Goal: Task Accomplishment & Management: Complete application form

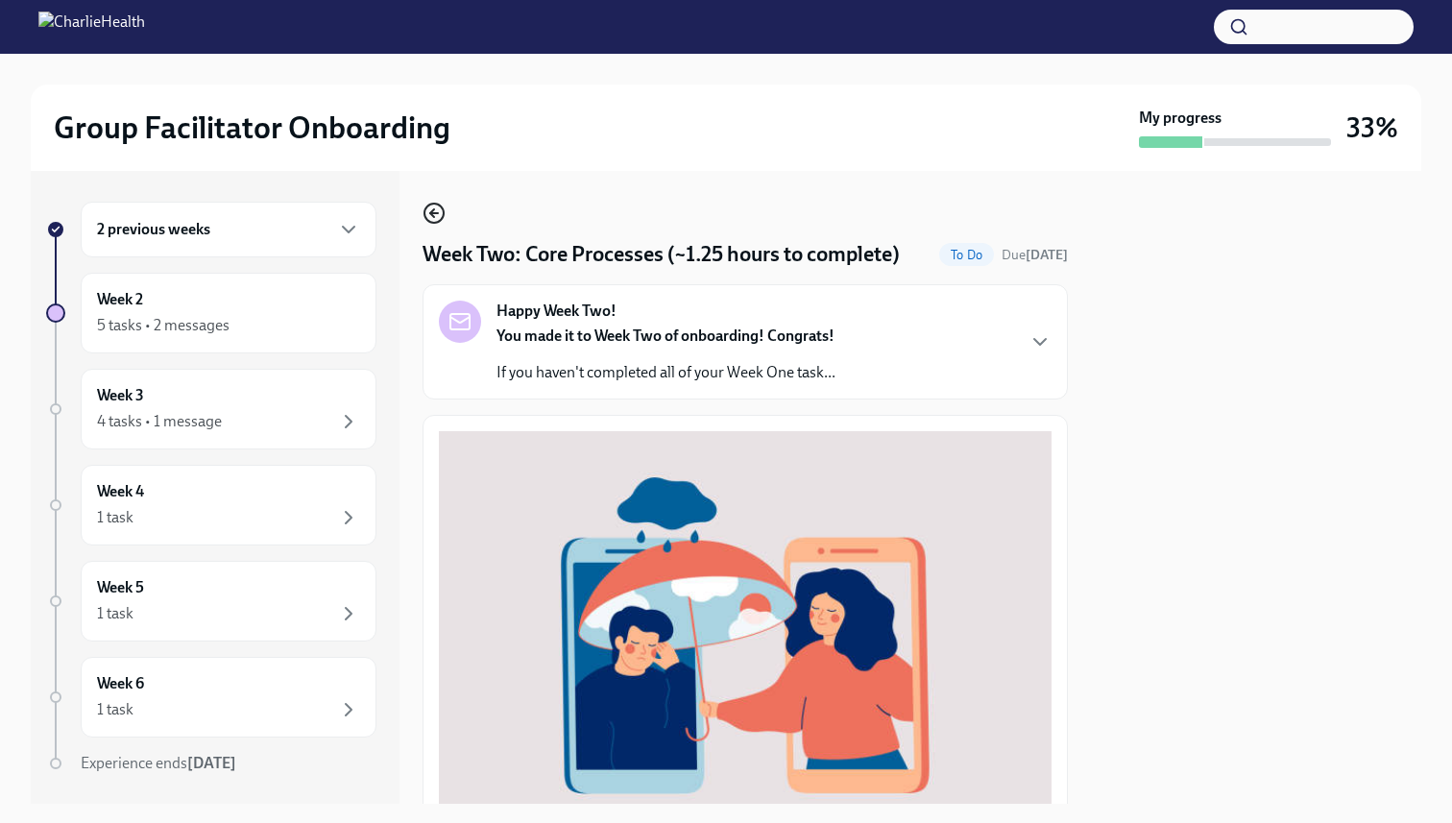
click at [438, 208] on icon "button" at bounding box center [434, 213] width 23 height 23
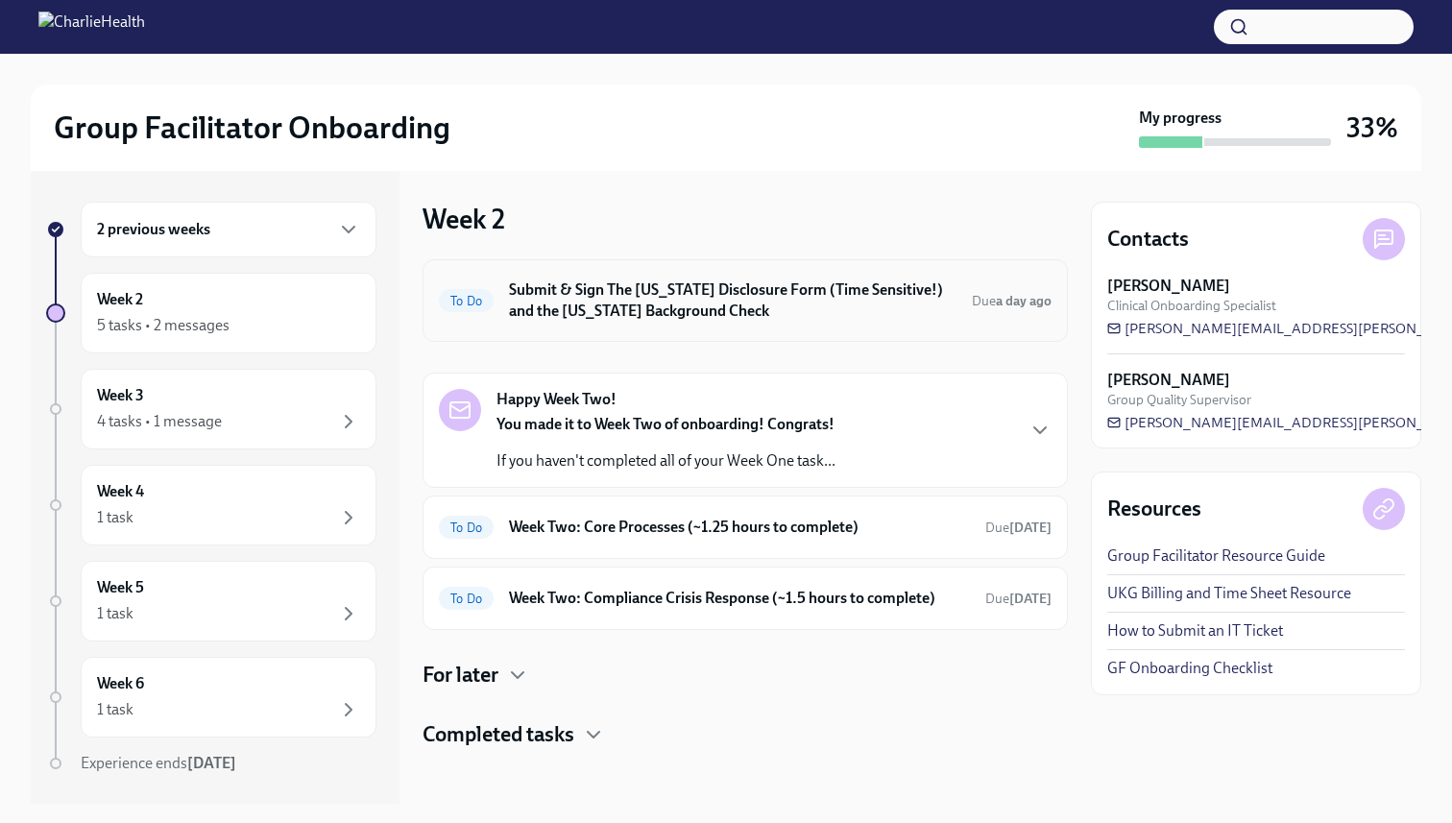
click at [582, 296] on h6 "Submit & Sign The [US_STATE] Disclosure Form (Time Sensitive!) and the [US_STAT…" at bounding box center [733, 300] width 448 height 42
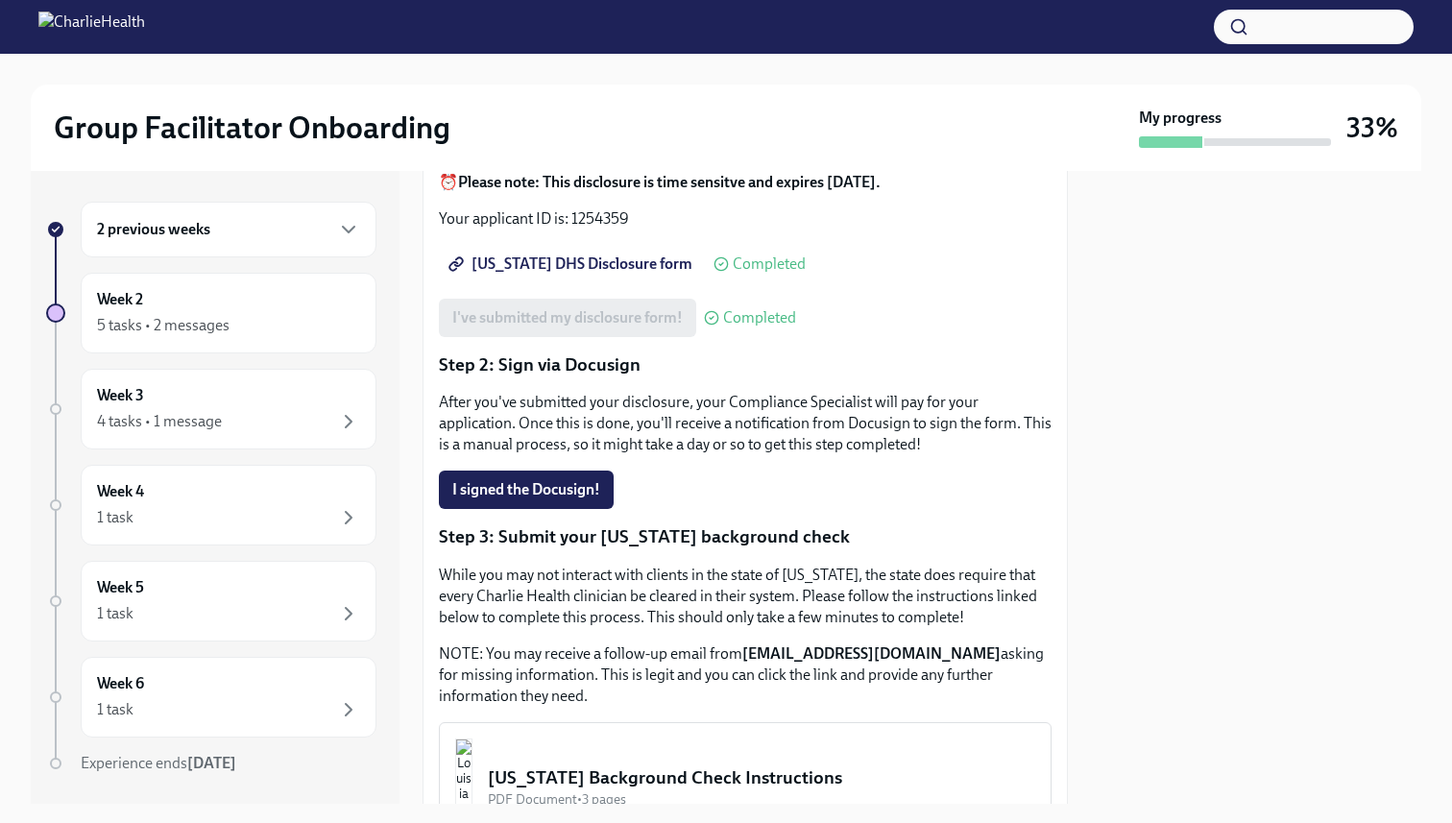
scroll to position [279, 0]
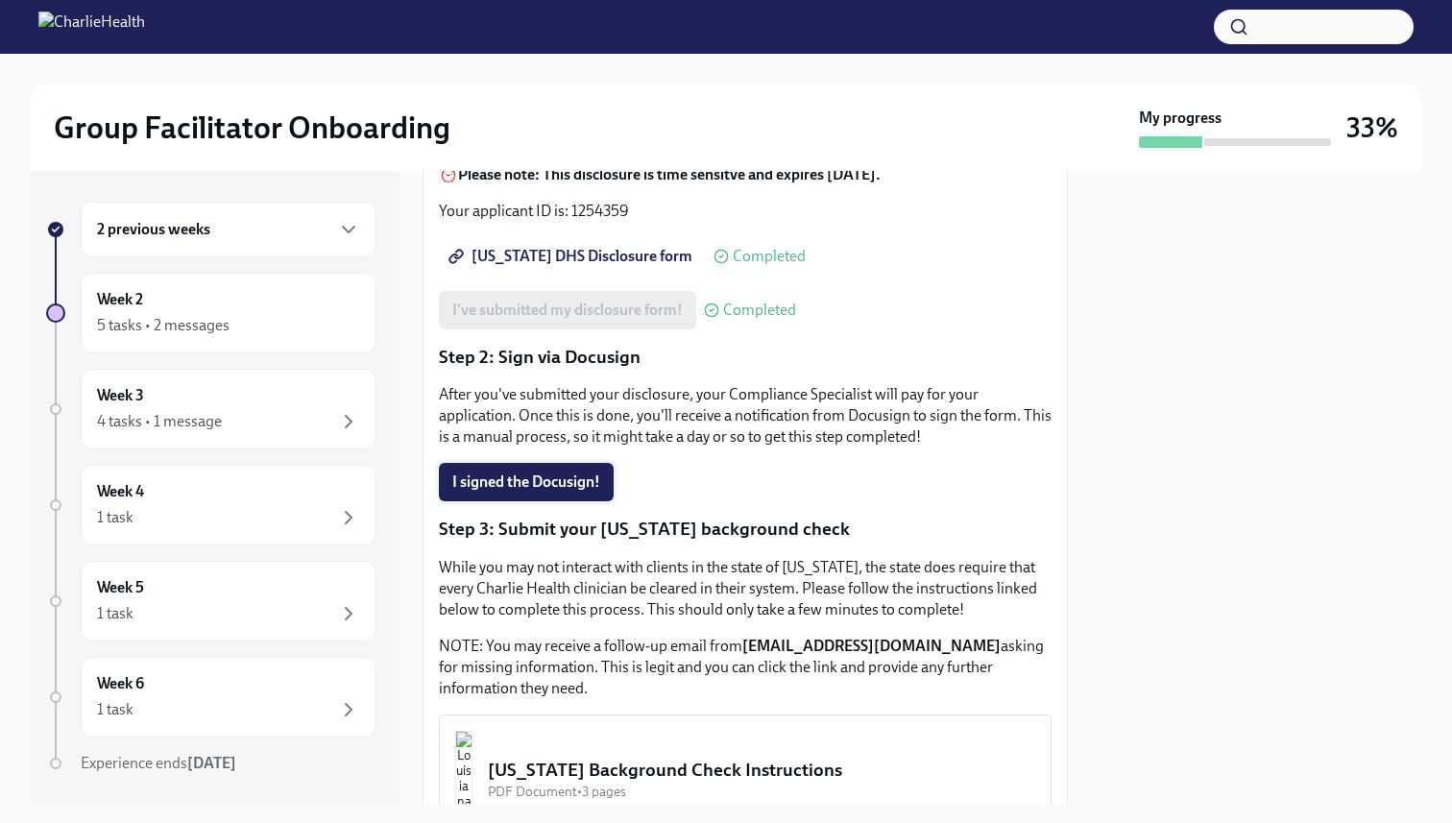
click at [550, 492] on span "I signed the Docusign!" at bounding box center [526, 482] width 148 height 19
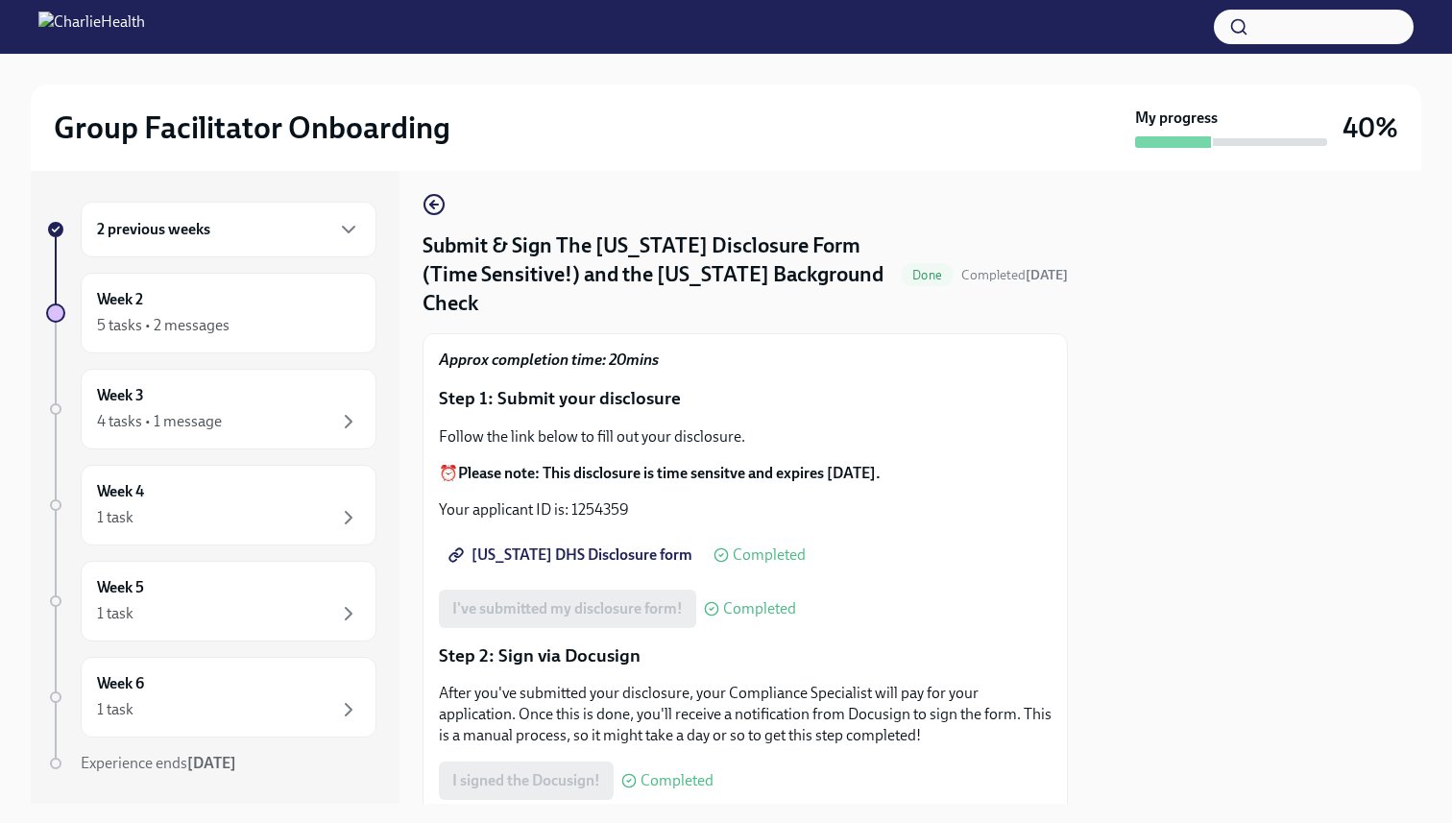
scroll to position [0, 0]
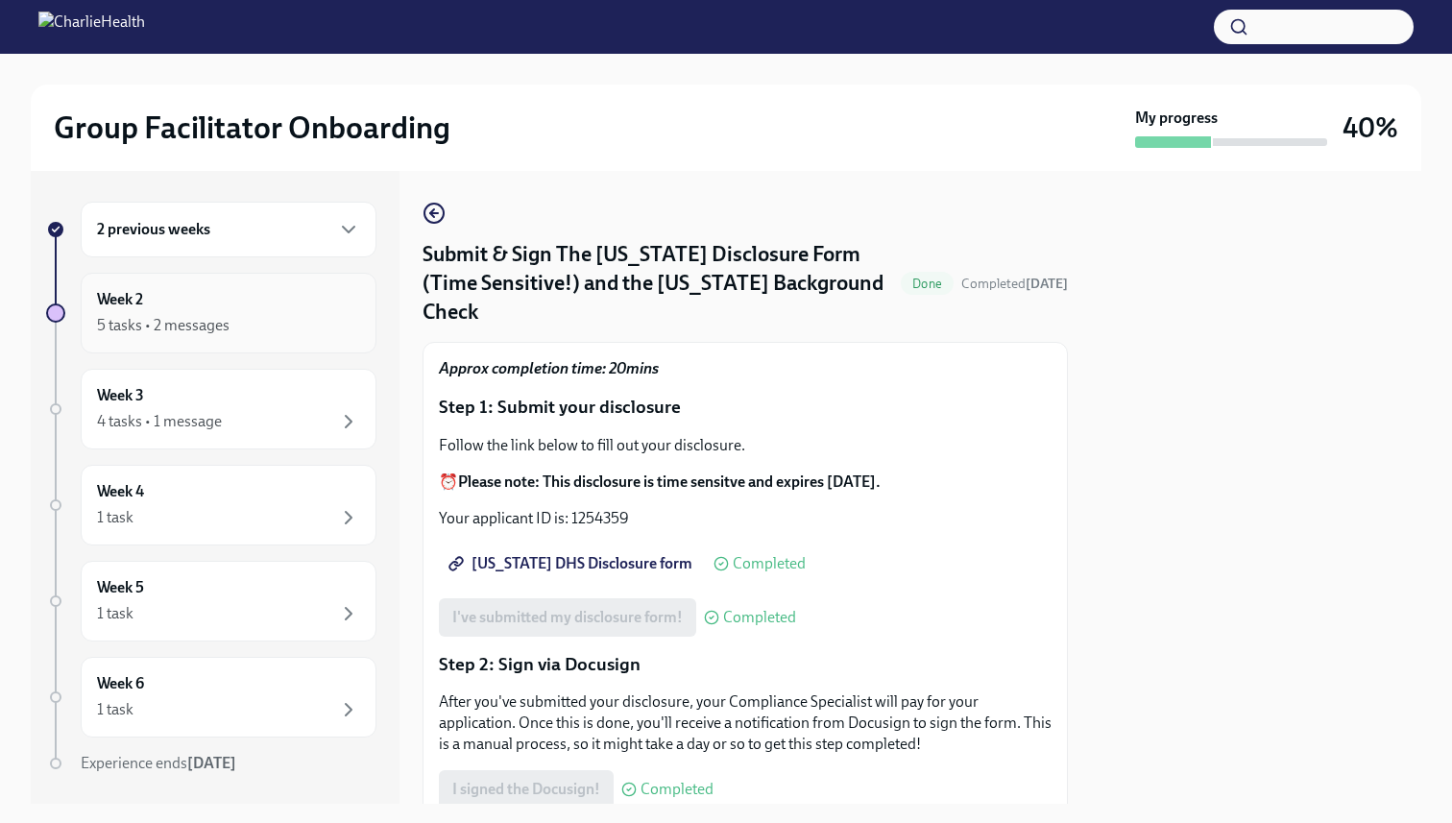
click at [250, 315] on div "5 tasks • 2 messages" at bounding box center [228, 325] width 263 height 23
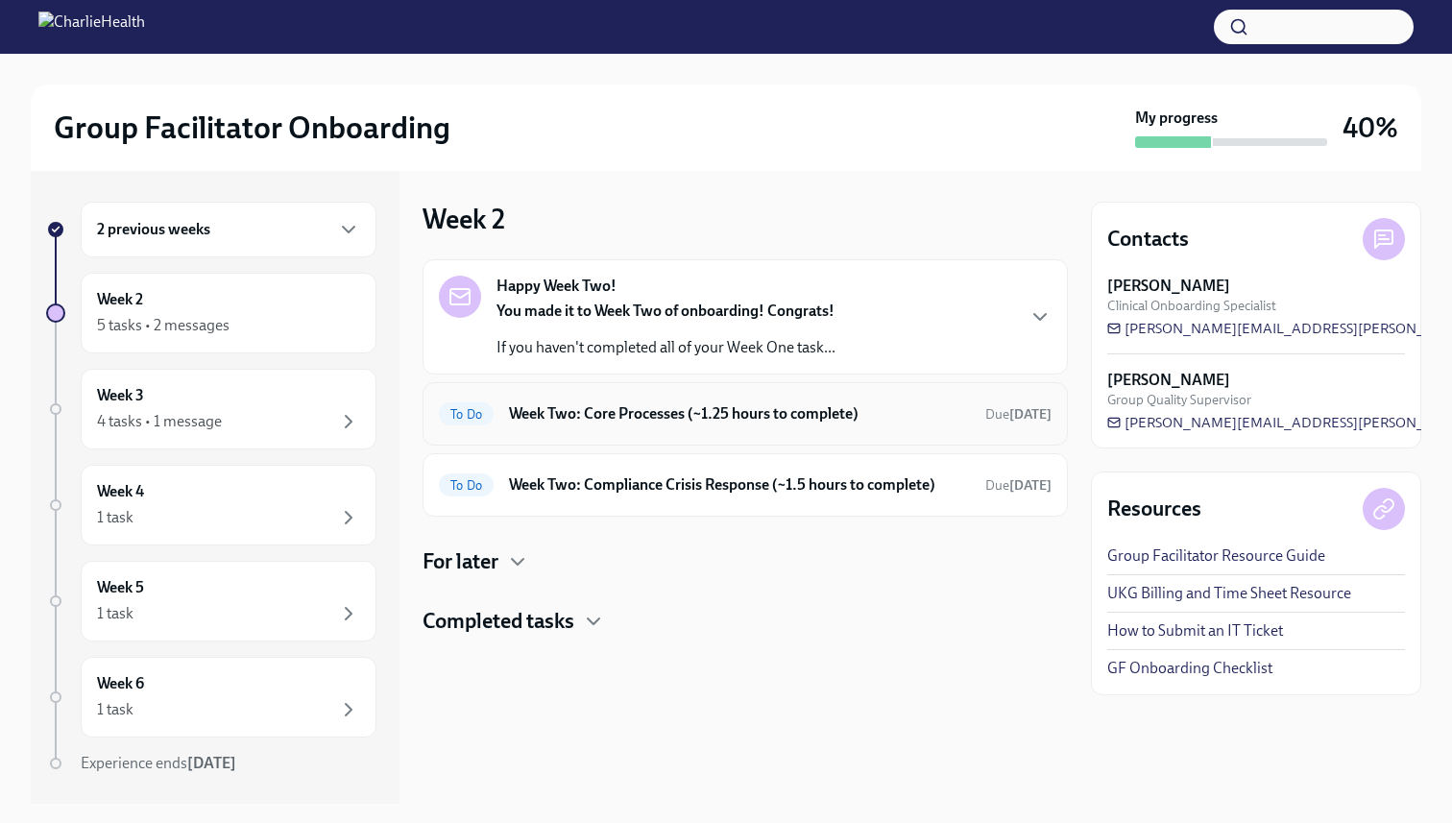
click at [874, 410] on h6 "Week Two: Core Processes (~1.25 hours to complete)" at bounding box center [739, 413] width 461 height 21
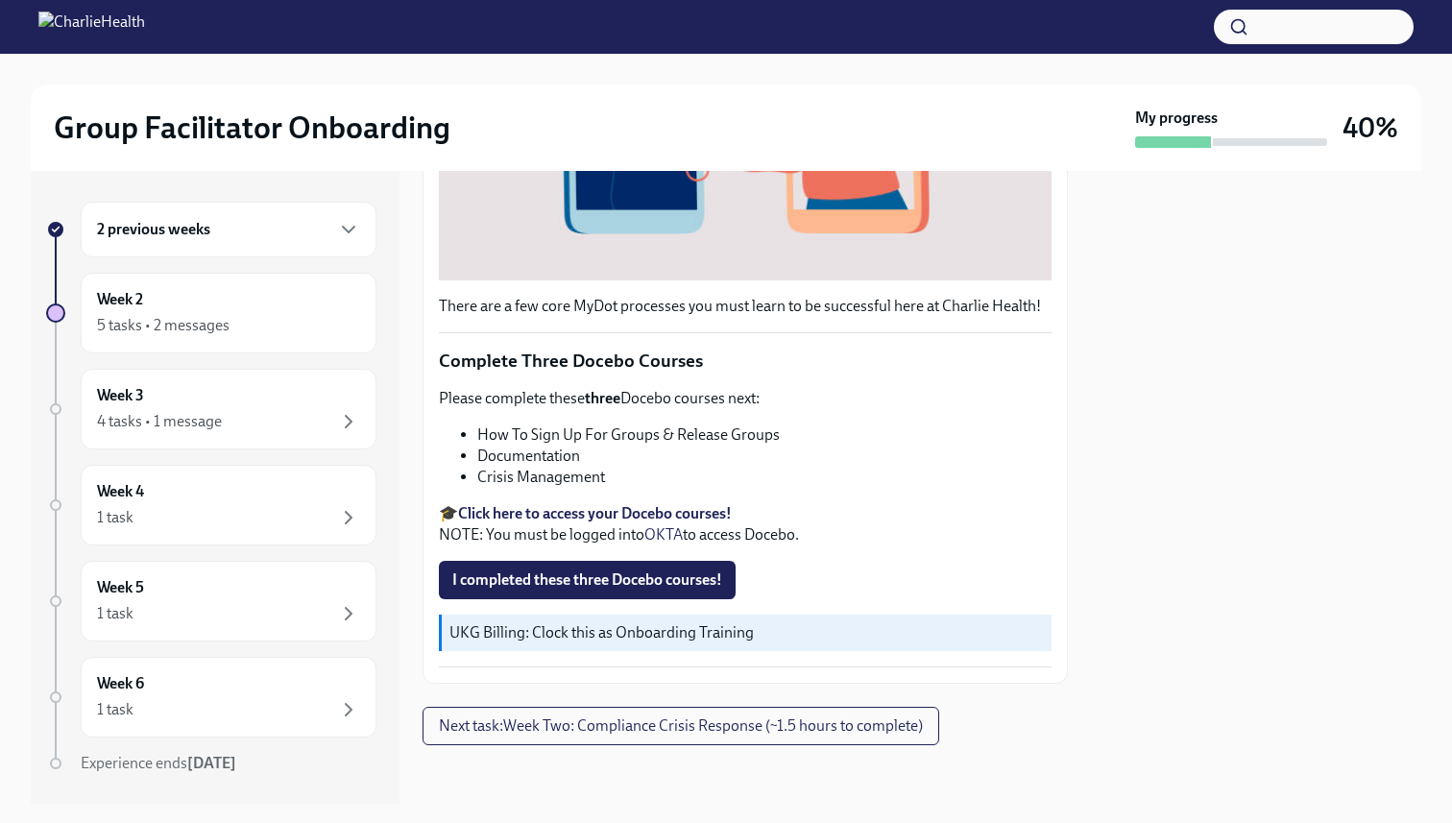
scroll to position [563, 0]
